Goal: Navigation & Orientation: Find specific page/section

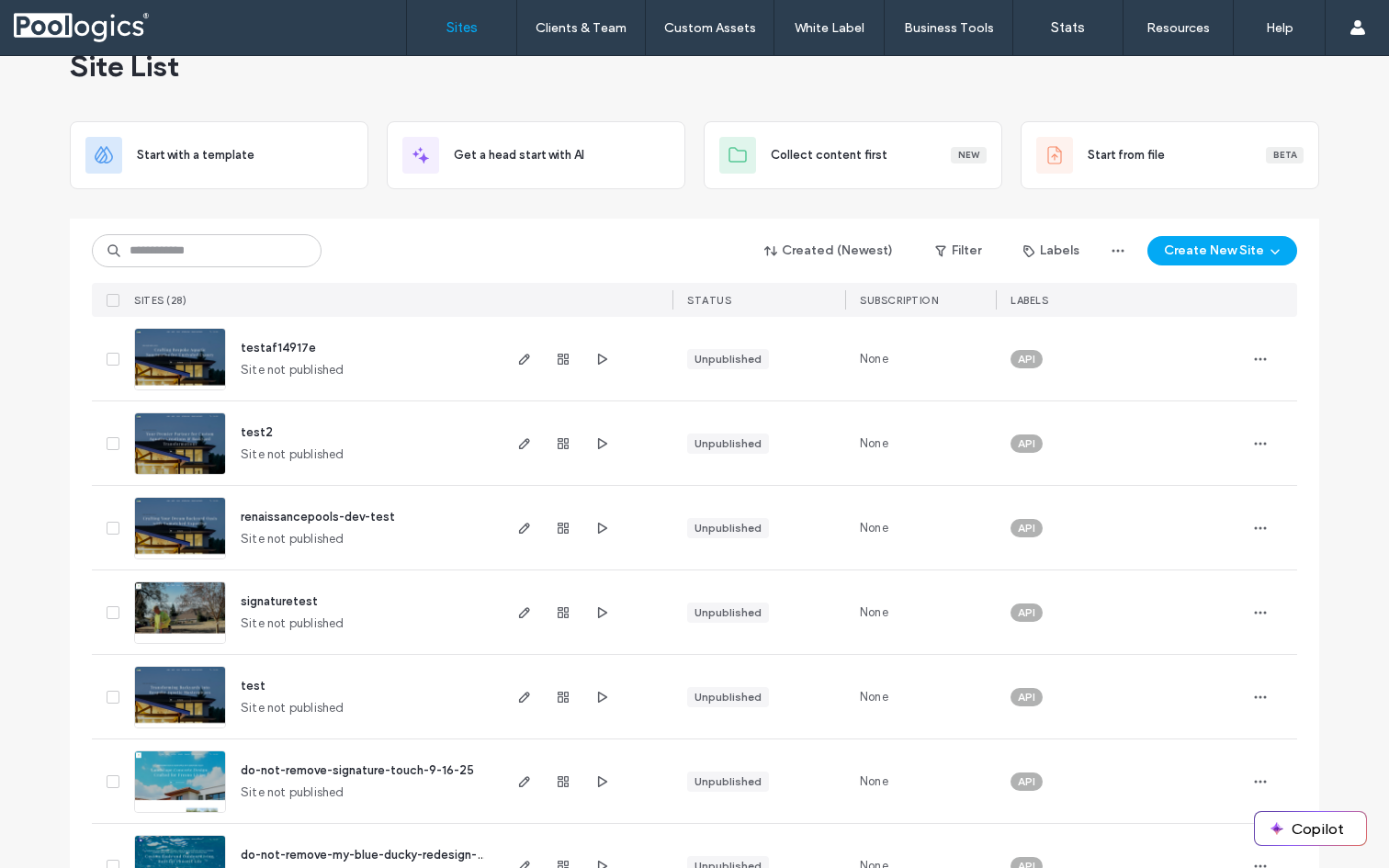
scroll to position [29, 0]
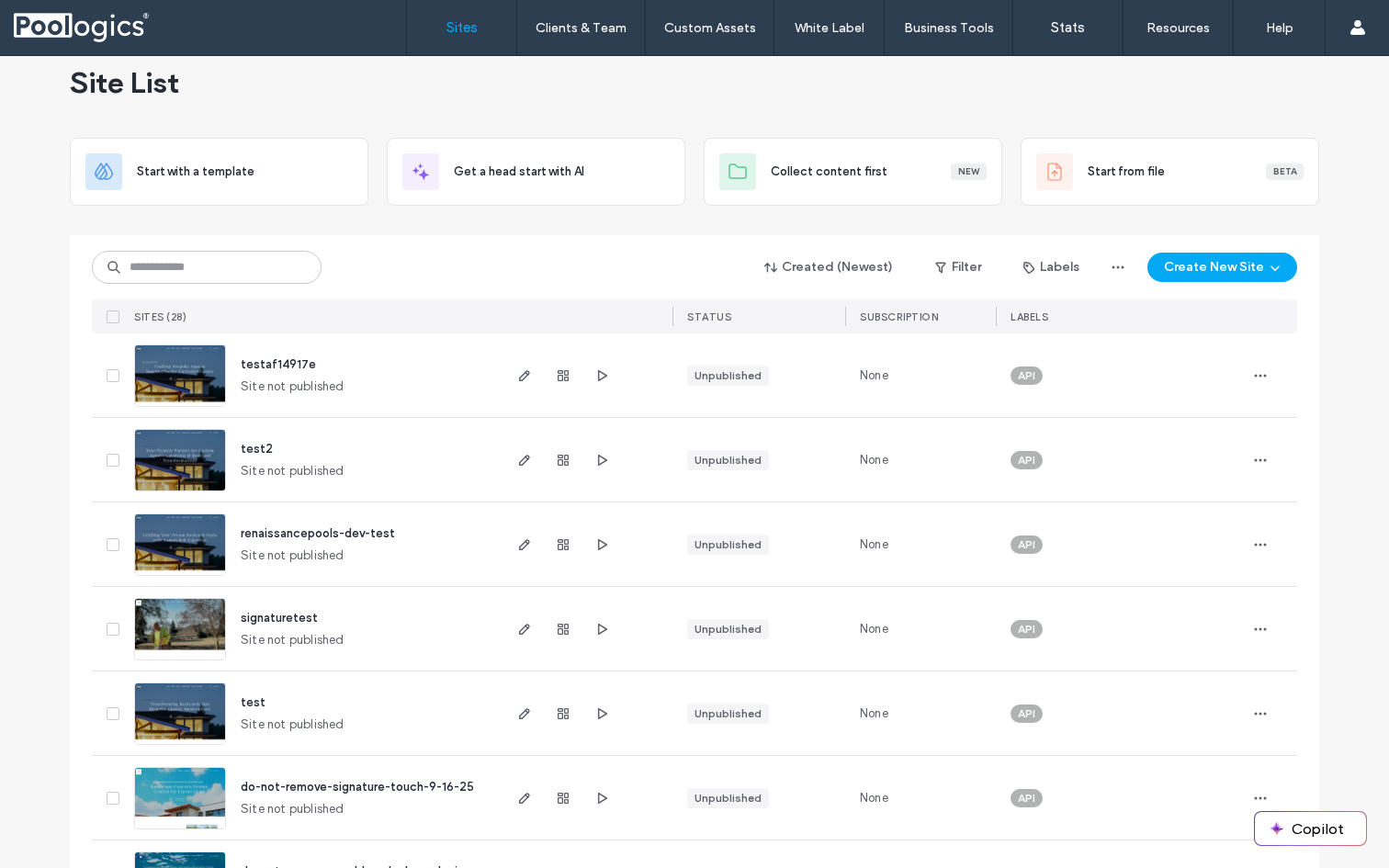
click at [276, 359] on span "testaf14917e" at bounding box center [279, 364] width 75 height 14
